Goal: Task Accomplishment & Management: Complete application form

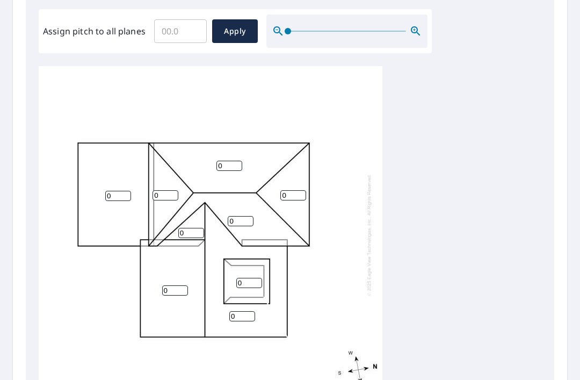
scroll to position [321, 0]
click at [119, 191] on input "0" at bounding box center [118, 196] width 26 height 10
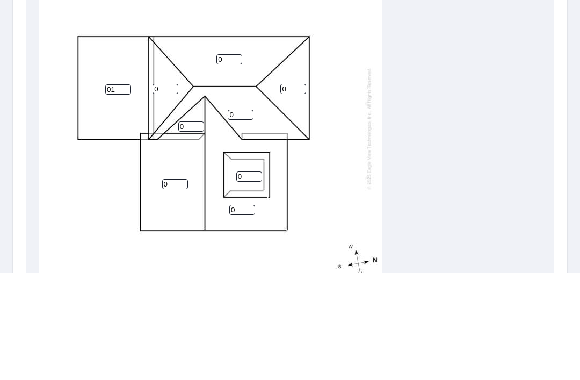
type input "0"
type input "2"
click at [176, 191] on input "0" at bounding box center [166, 196] width 26 height 10
type input "4"
click at [231, 161] on input "0" at bounding box center [230, 166] width 26 height 10
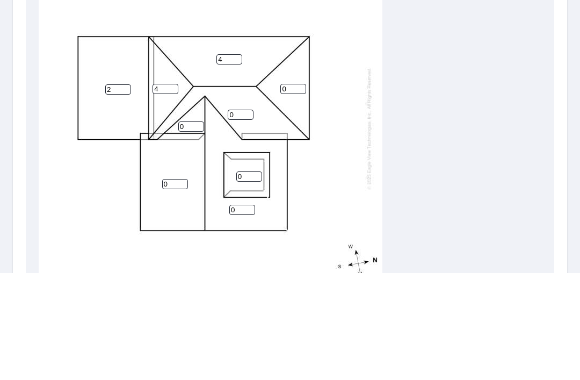
type input "4"
click at [300, 191] on input "0" at bounding box center [294, 196] width 26 height 10
type input "4"
click at [244, 217] on input "0" at bounding box center [241, 222] width 26 height 10
type input "4"
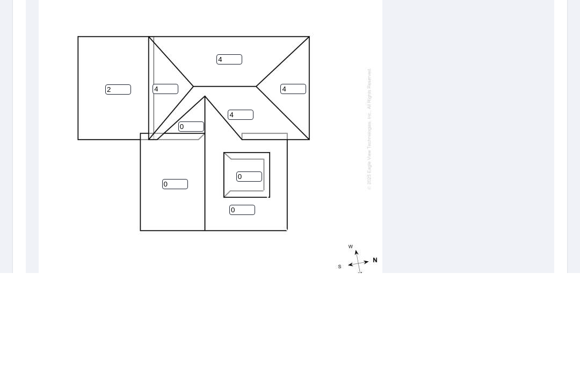
click at [195, 228] on input "0" at bounding box center [191, 233] width 26 height 10
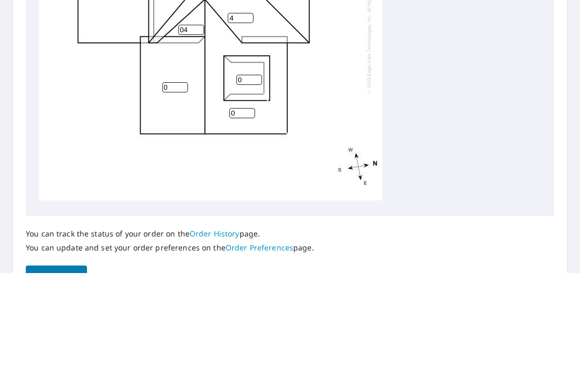
scroll to position [415, 0]
type input "04"
click at [257, 182] on input "0" at bounding box center [249, 187] width 26 height 10
type input "1"
click at [186, 189] on input "0" at bounding box center [175, 194] width 26 height 10
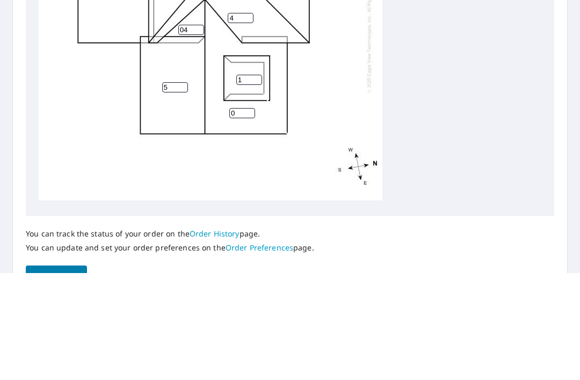
type input "5"
click at [250, 215] on input "0" at bounding box center [242, 220] width 26 height 10
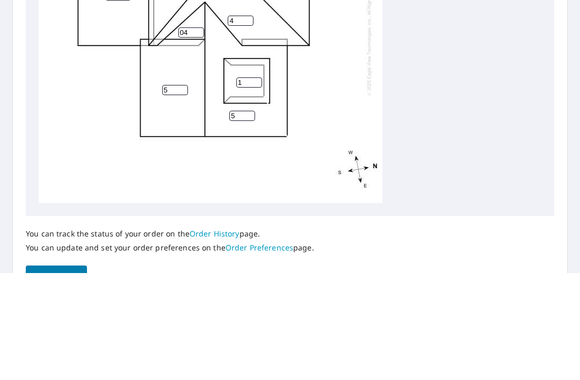
scroll to position [0, 0]
type input "5"
click at [327, 83] on div "2 5 5 4 4 4 4 1 04" at bounding box center [211, 142] width 344 height 338
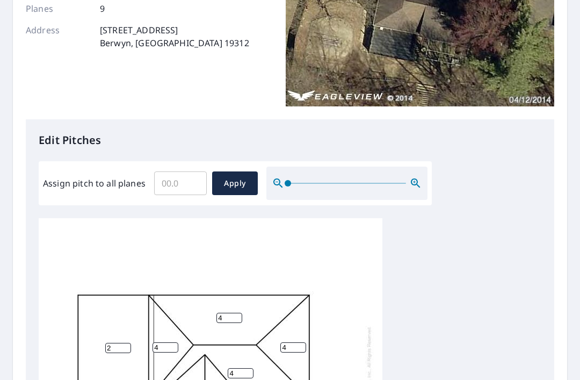
scroll to position [170, 0]
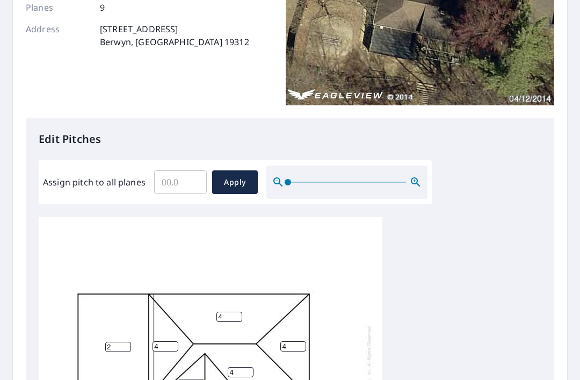
click at [233, 176] on span "Apply" at bounding box center [235, 182] width 28 height 13
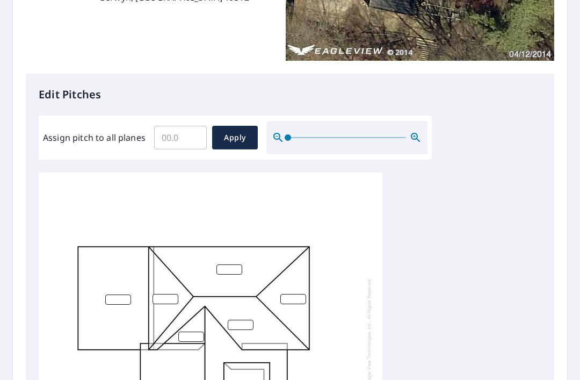
scroll to position [216, 0]
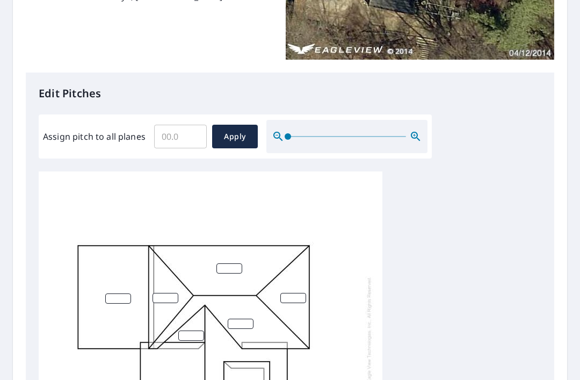
click at [117, 293] on input "number" at bounding box center [118, 298] width 26 height 10
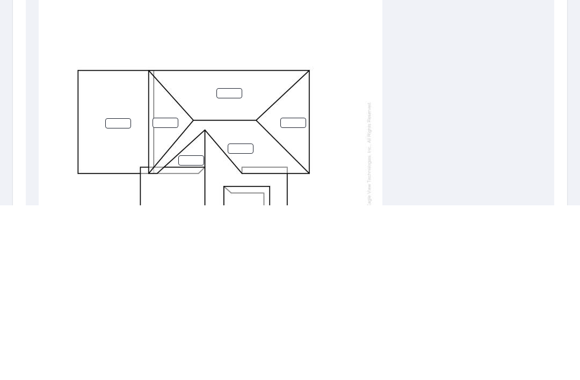
type input "1"
type input "2"
click at [238, 263] on input "number" at bounding box center [230, 268] width 26 height 10
type input "4"
click at [168, 293] on input "number" at bounding box center [166, 298] width 26 height 10
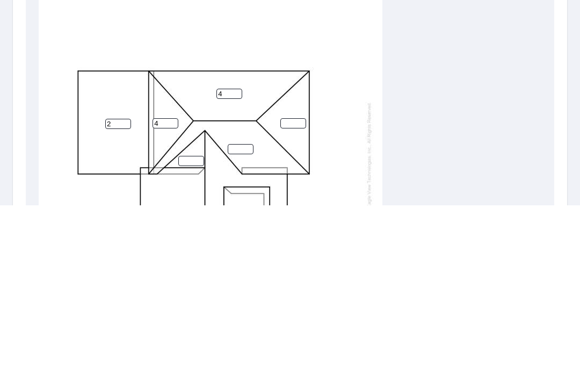
type input "4"
click at [290, 293] on input "number" at bounding box center [294, 298] width 26 height 10
type input "4"
click at [248, 319] on input "number" at bounding box center [241, 324] width 26 height 10
type input "4"
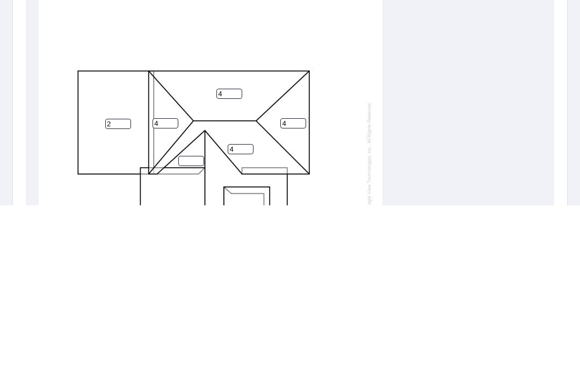
click at [198, 331] on input "number" at bounding box center [191, 336] width 26 height 10
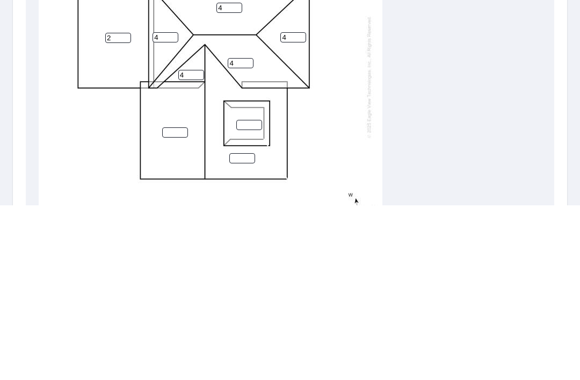
scroll to position [300, 0]
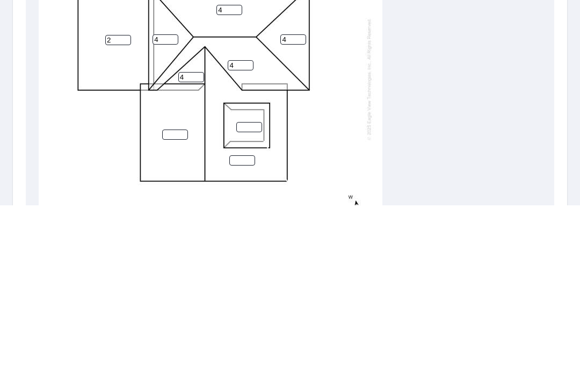
type input "4"
click at [176, 304] on input "number" at bounding box center [175, 309] width 26 height 10
type input "5"
click at [246, 330] on input "number" at bounding box center [242, 335] width 26 height 10
type input "5"
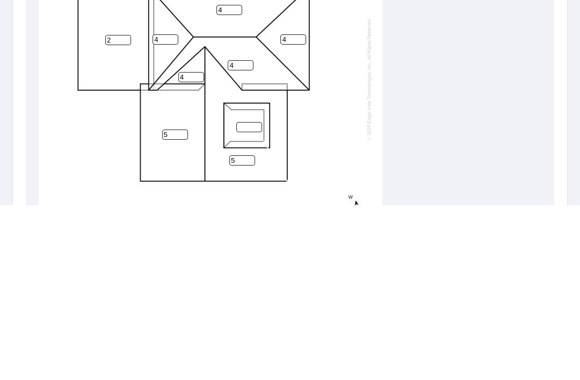
click at [252, 297] on input "number" at bounding box center [249, 302] width 26 height 10
type input "2"
click at [309, 105] on div "2 5 5 4 4 4 4 2 4" at bounding box center [211, 254] width 344 height 338
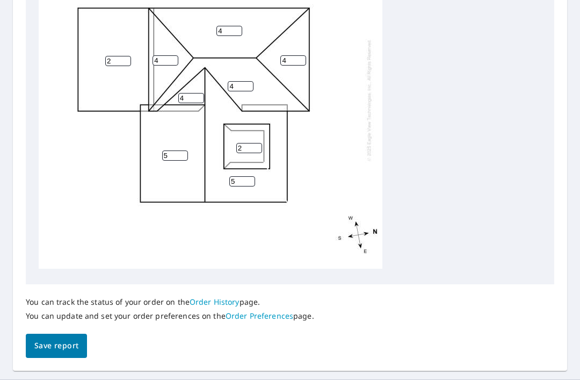
click at [368, 214] on div "2 5 5 4 4 4 4 2 4" at bounding box center [211, 100] width 344 height 338
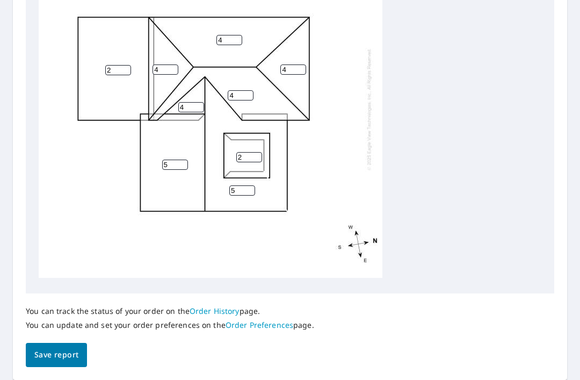
scroll to position [444, 0]
click at [51, 349] on span "Save report" at bounding box center [56, 355] width 44 height 13
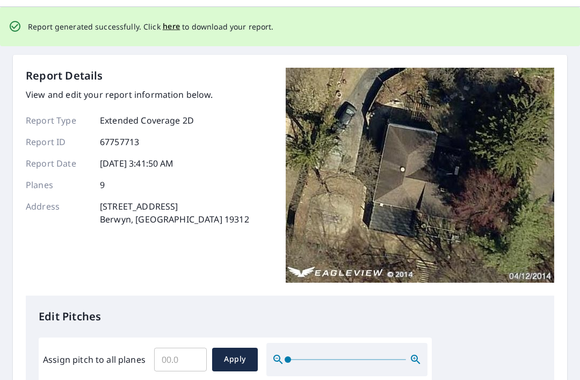
scroll to position [0, 0]
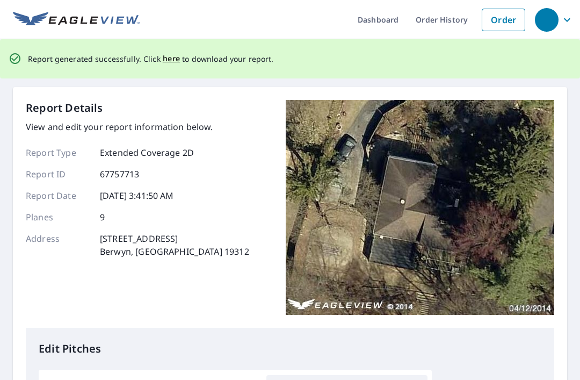
click at [163, 52] on span "here" at bounding box center [172, 58] width 18 height 13
